Goal: Check status: Check status

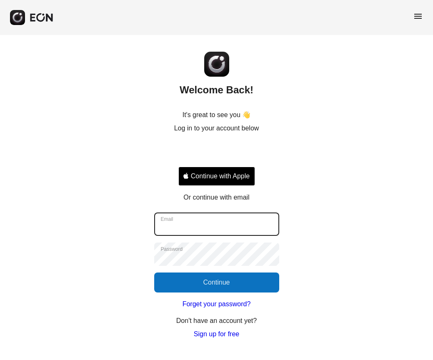
type input "**********"
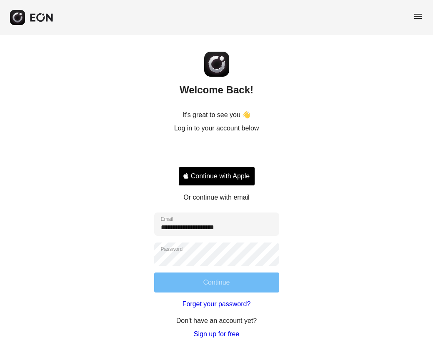
click at [225, 281] on button "Continue" at bounding box center [216, 283] width 125 height 20
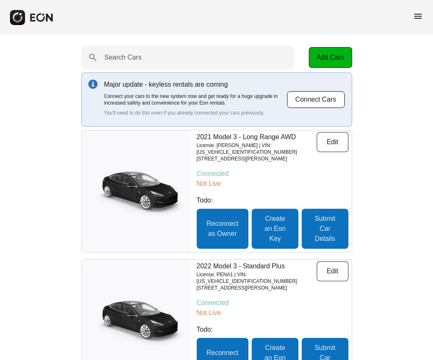
click at [413, 17] on div "menu" at bounding box center [216, 17] width 433 height 35
click at [422, 16] on span "menu" at bounding box center [418, 16] width 10 height 10
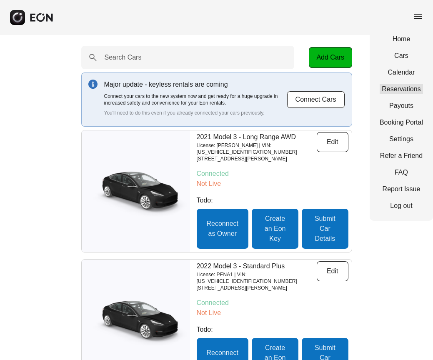
click at [405, 86] on link "Reservations" at bounding box center [401, 89] width 43 height 10
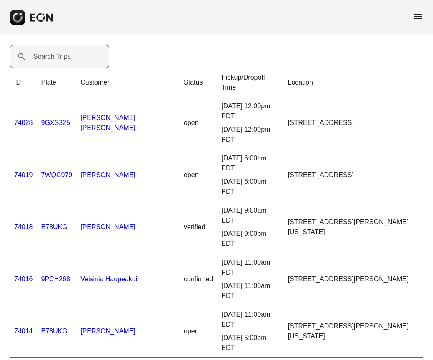
click at [44, 57] on label "Search Trips" at bounding box center [52, 57] width 38 height 10
click at [44, 57] on Trips "Search Trips" at bounding box center [59, 56] width 99 height 23
type Trips "******"
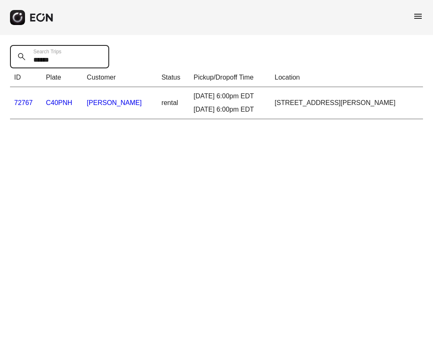
click at [20, 102] on link "72767" at bounding box center [23, 102] width 19 height 7
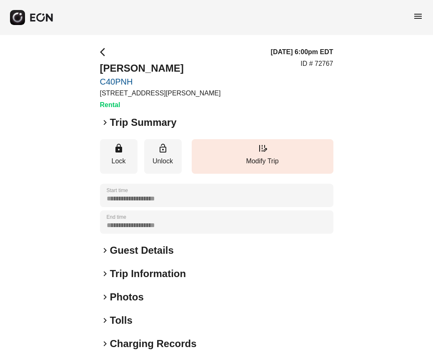
click at [105, 122] on span "keyboard_arrow_right" at bounding box center [105, 123] width 10 height 10
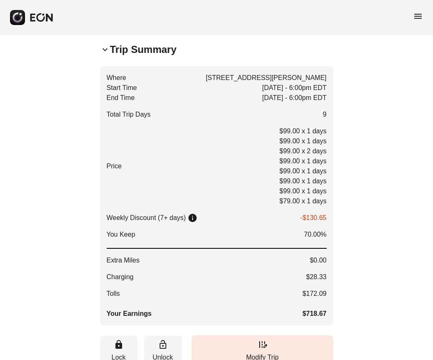
scroll to position [74, 0]
